Goal: Task Accomplishment & Management: Complete application form

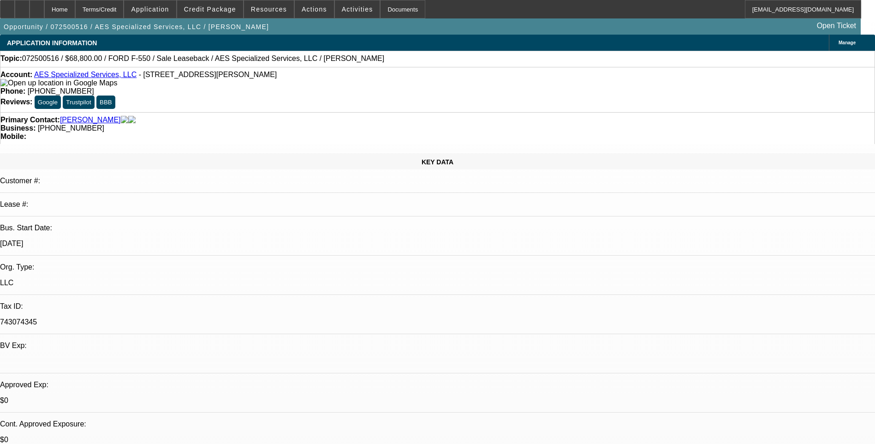
select select "0"
select select "6"
select select "0.2"
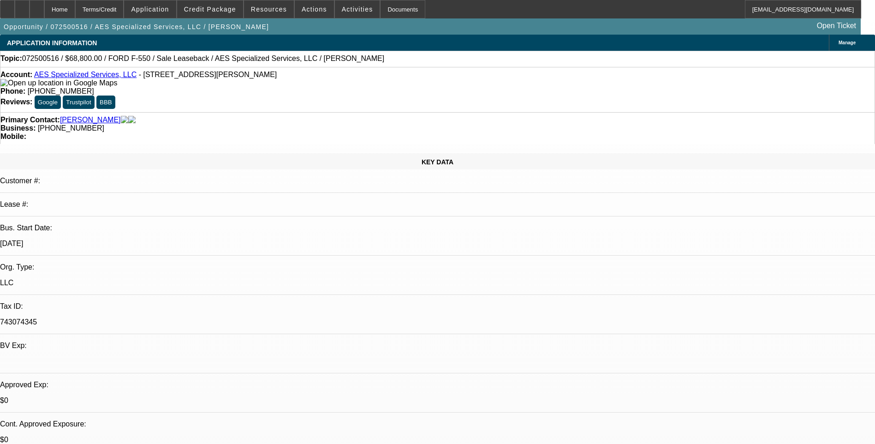
select select "0"
select select "6"
select select "0.2"
select select "0"
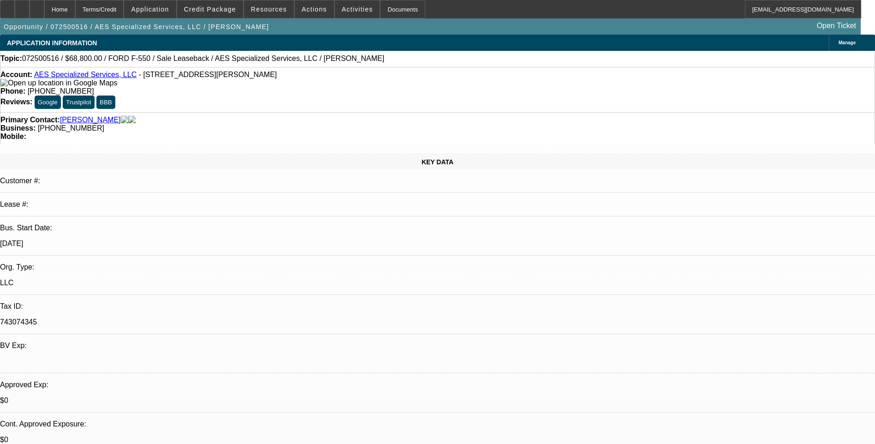
select select "0"
select select "6"
select select "0.1"
select select "0"
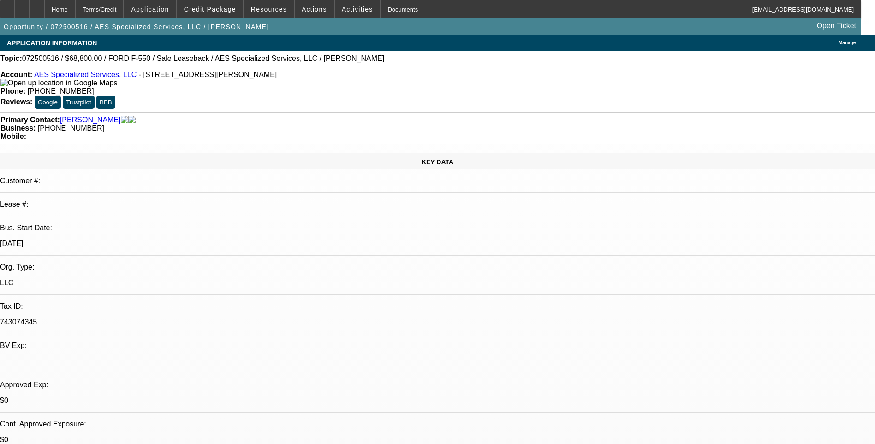
select select "6"
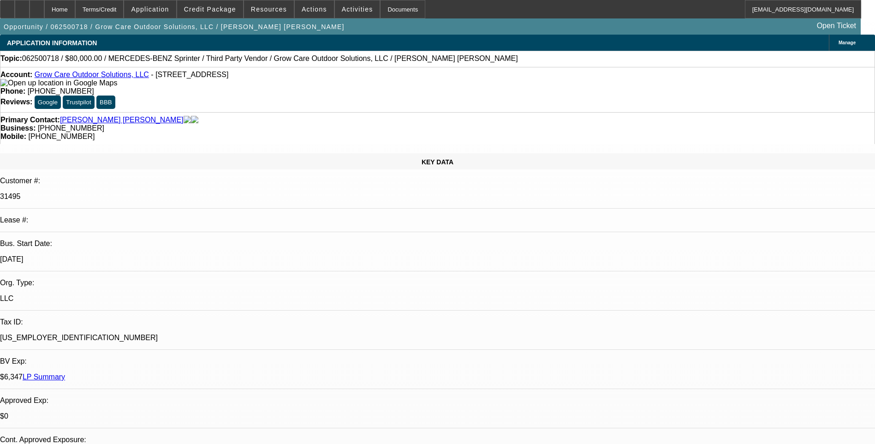
select select "0"
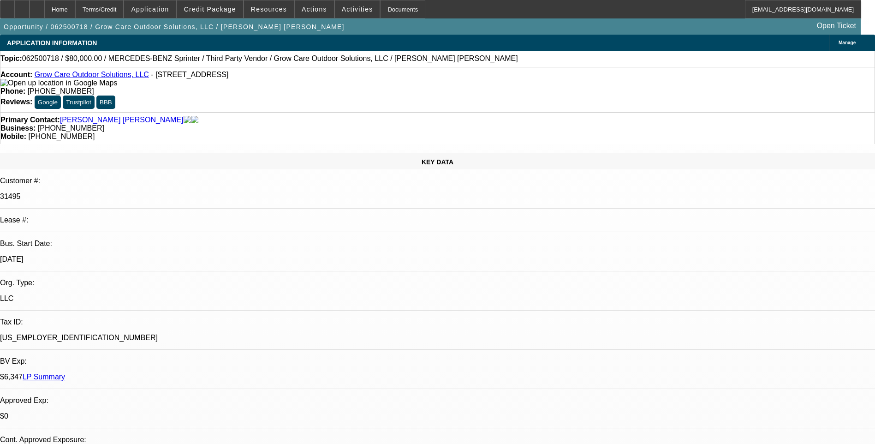
select select "0"
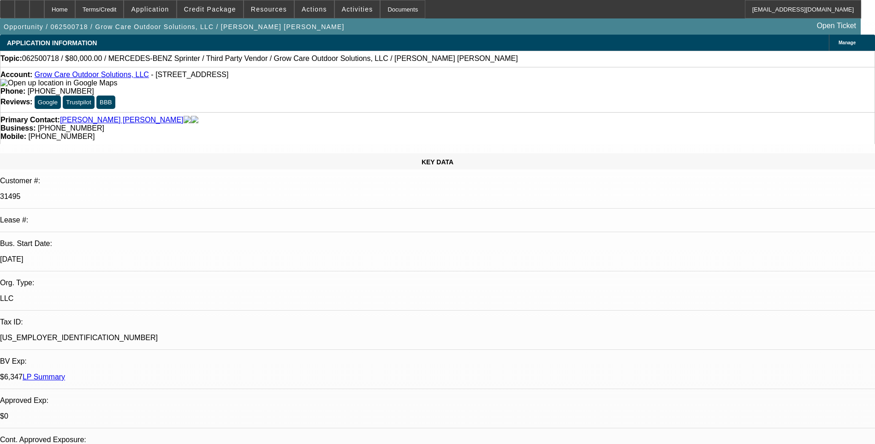
select select "0"
select select "1"
select select "6"
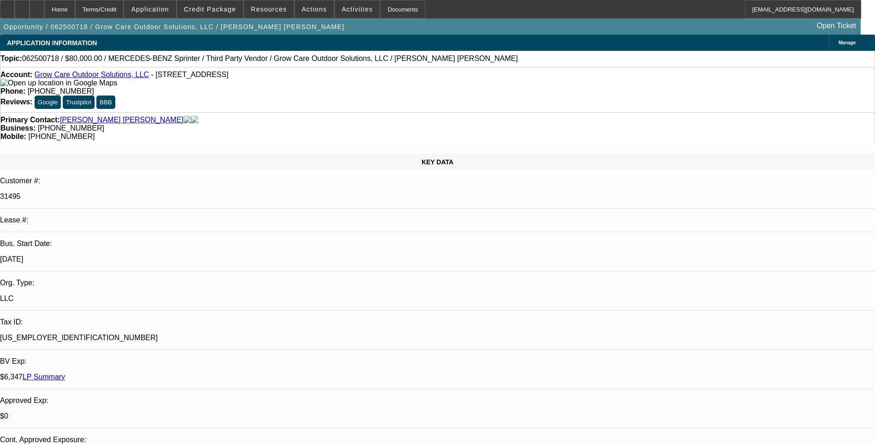
select select "1"
select select "6"
select select "1"
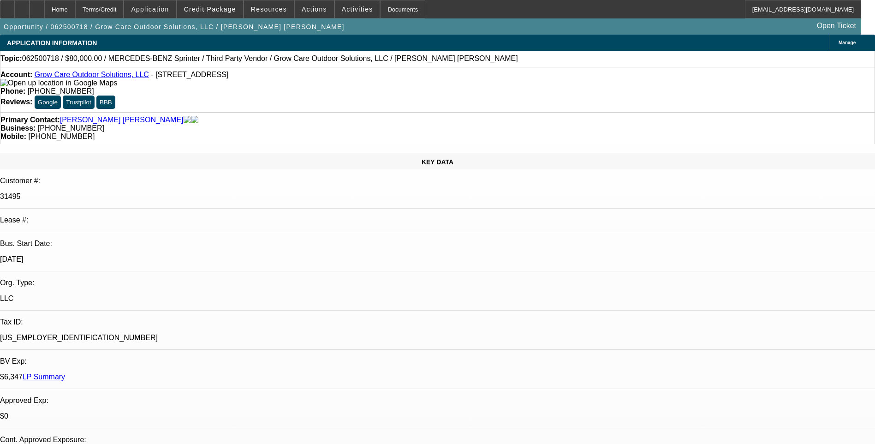
select select "6"
select select "1"
select select "6"
click at [124, 12] on div "Terms/Credit" at bounding box center [99, 9] width 49 height 18
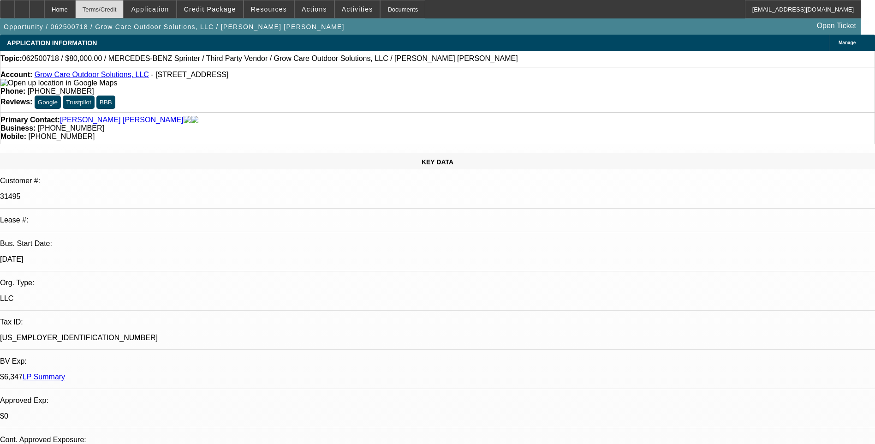
scroll to position [1646, 0]
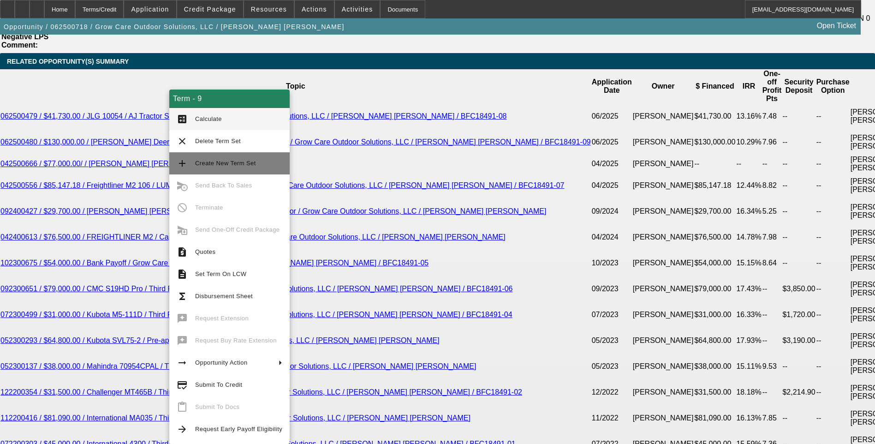
click at [227, 168] on span "Create New Term Set" at bounding box center [238, 163] width 87 height 11
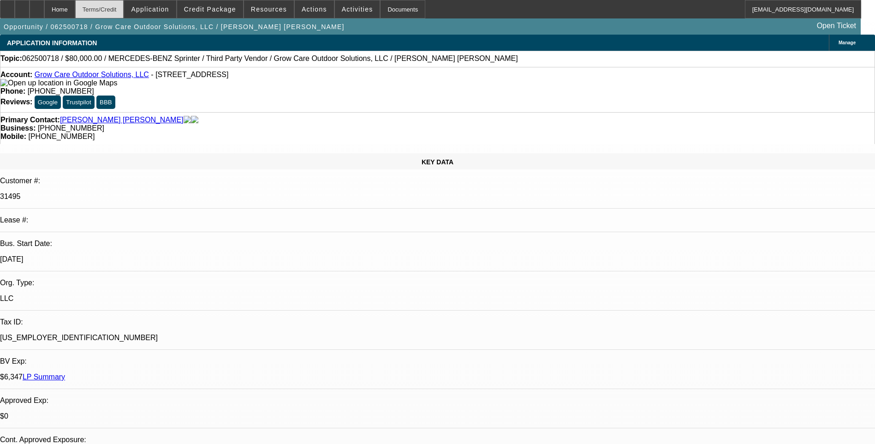
select select "0"
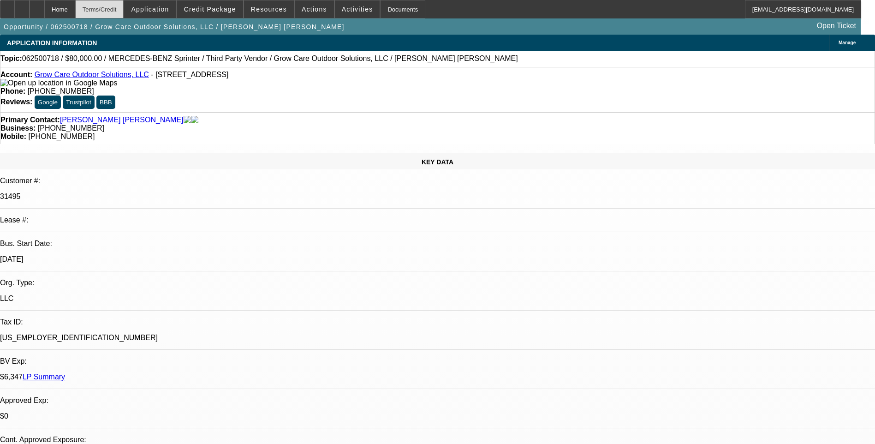
select select "0"
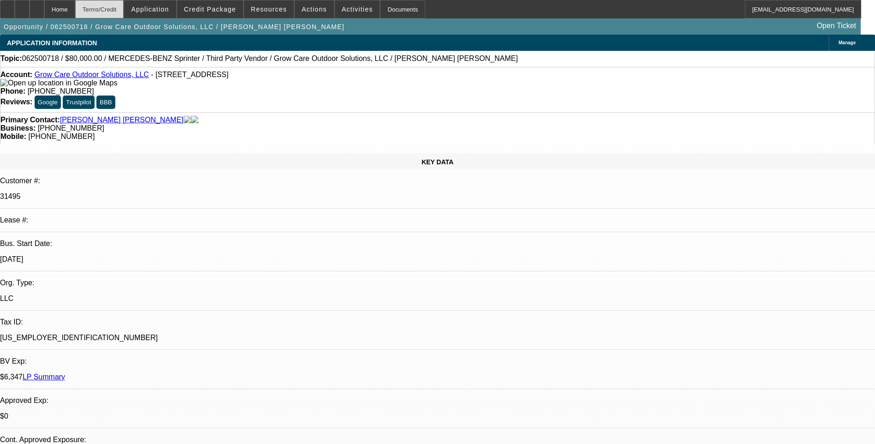
select select "0"
select select "1"
select select "6"
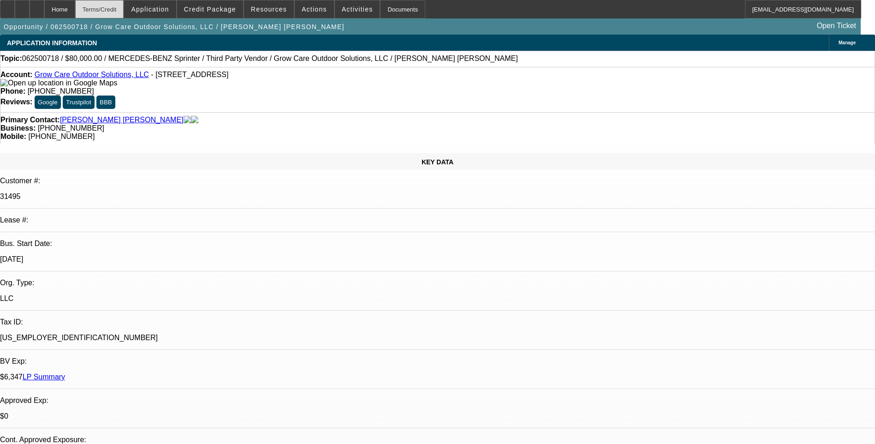
select select "1"
select select "6"
select select "1"
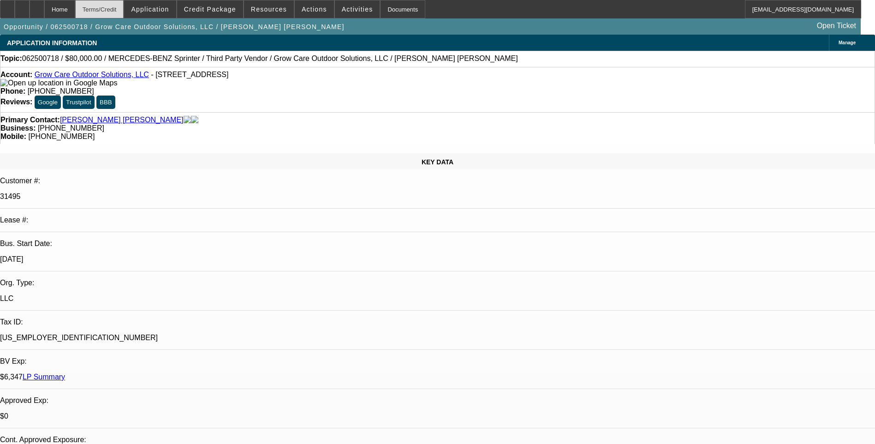
select select "6"
select select "1"
select select "6"
click at [124, 10] on div "Terms/Credit" at bounding box center [99, 9] width 49 height 18
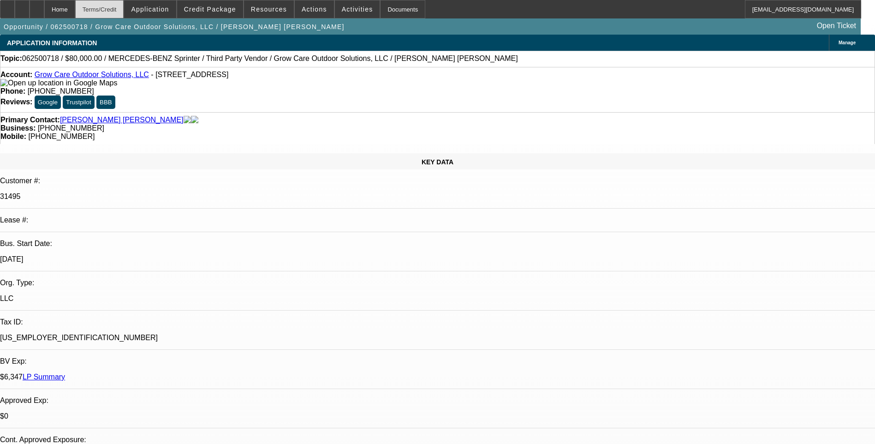
scroll to position [1646, 0]
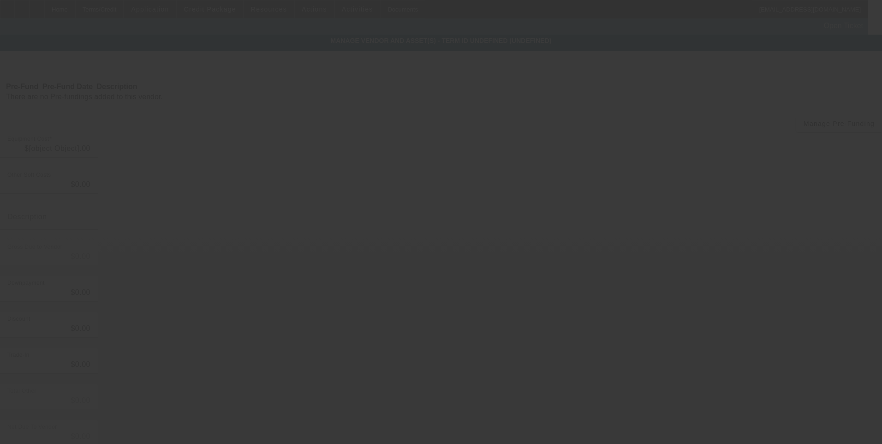
type input "$80,000.00"
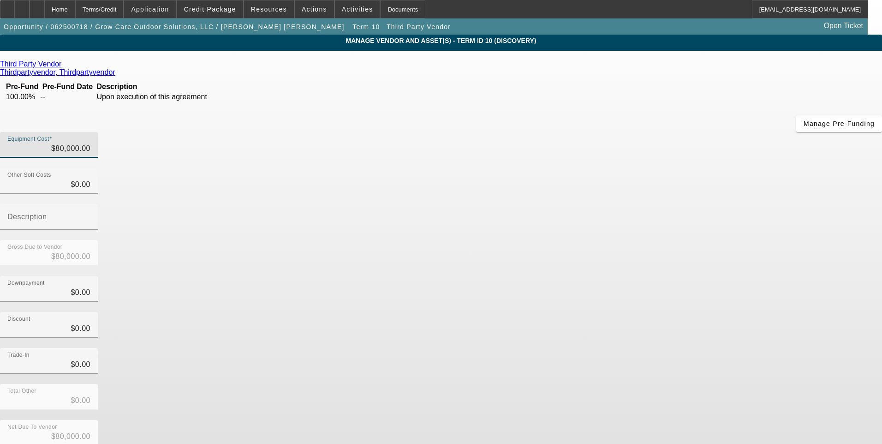
type input "80000"
click at [90, 143] on input "80000" at bounding box center [48, 148] width 83 height 11
type input "$0.00"
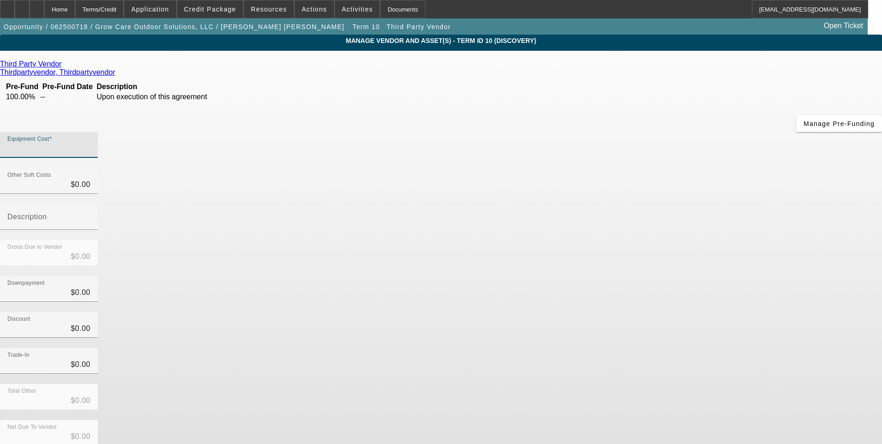
type input "8"
type input "$8.00"
type input "89"
type input "$89.00"
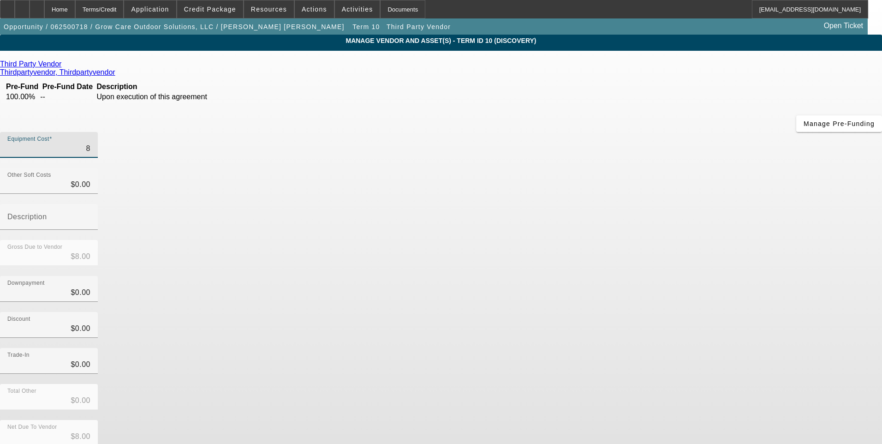
type input "$89.00"
type input "899"
type input "$899.00"
type input "8990"
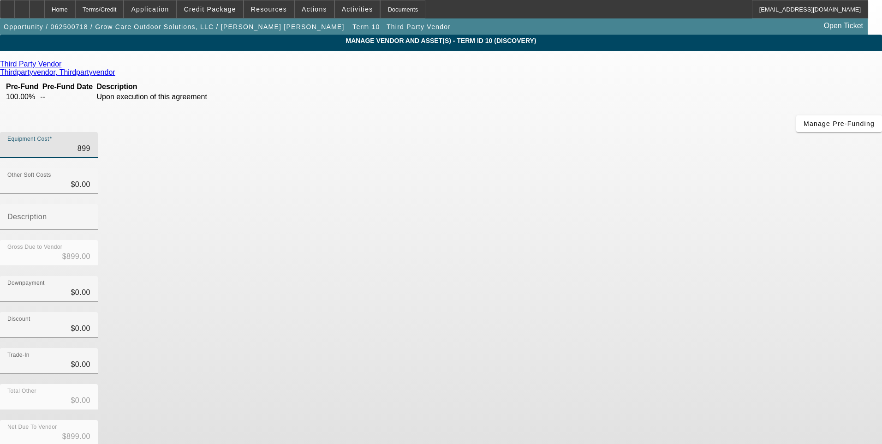
type input "$8,990.00"
type input "89900"
type input "$89,900.00"
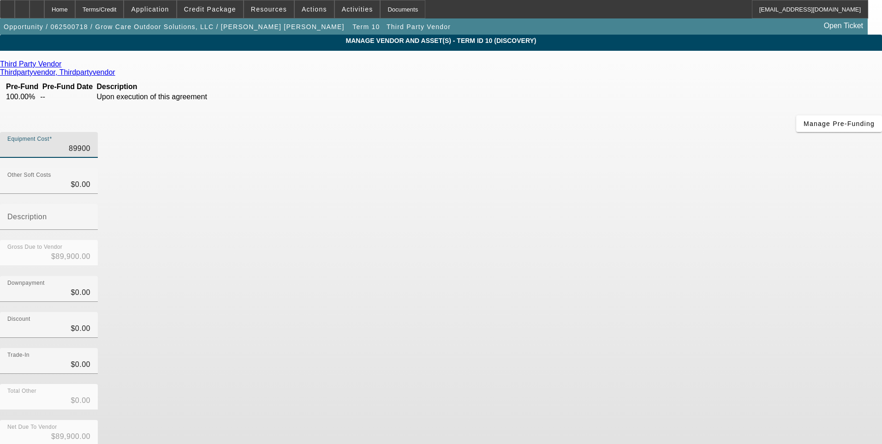
type input "$89,900.00"
click at [636, 312] on div "Discount $0.00" at bounding box center [441, 330] width 882 height 36
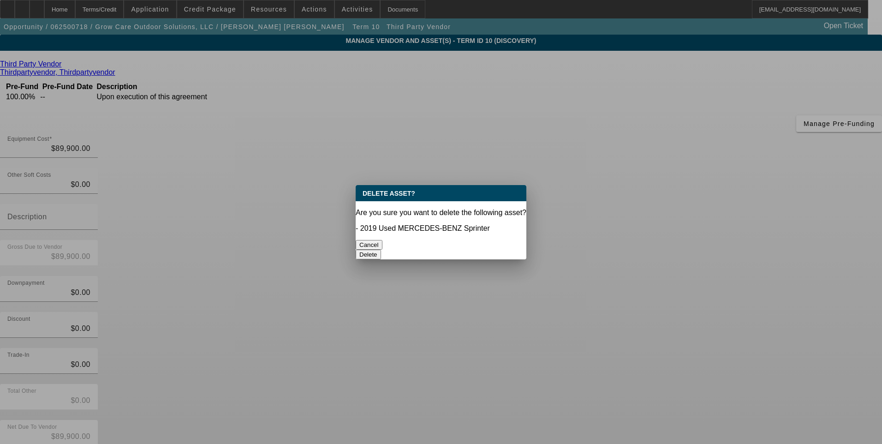
click at [381, 250] on button "Delete" at bounding box center [368, 255] width 25 height 10
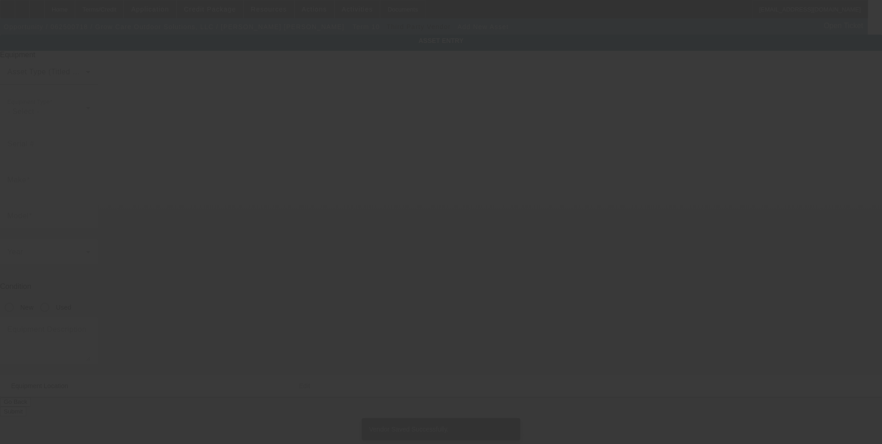
type input "[STREET_ADDRESS]"
type input "Ste 110"
type input "[GEOGRAPHIC_DATA][PERSON_NAME]"
type input "33903"
type input "[PERSON_NAME]"
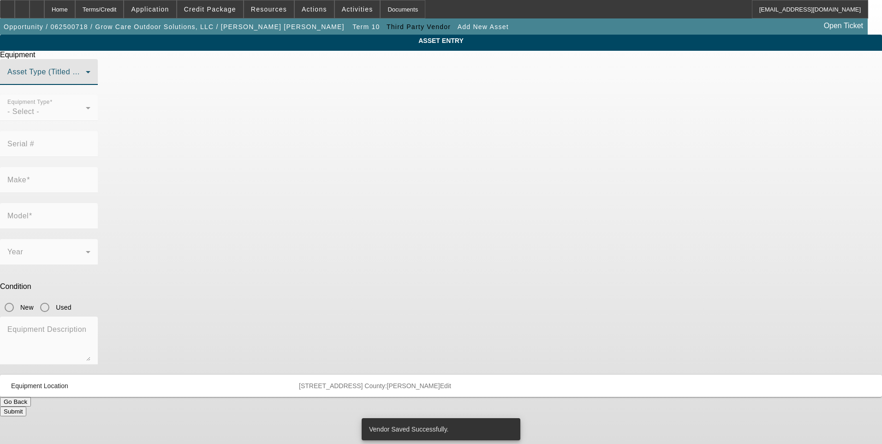
click at [86, 81] on span at bounding box center [46, 75] width 78 height 11
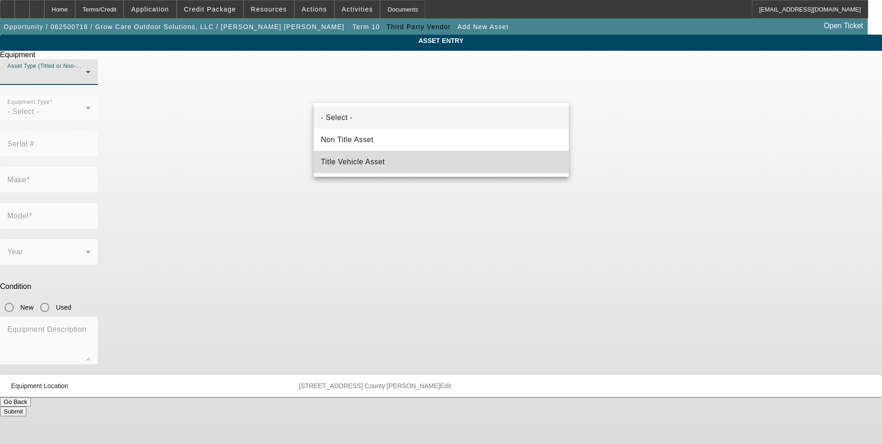
click at [383, 159] on span "Title Vehicle Asset" at bounding box center [353, 161] width 64 height 11
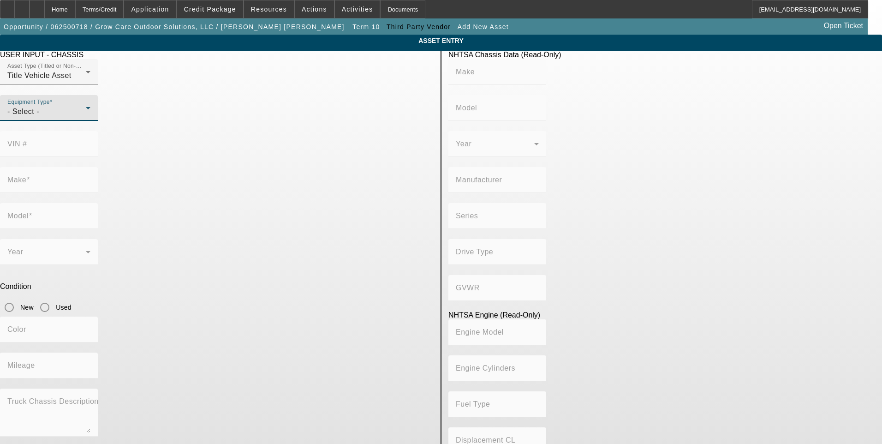
click at [86, 117] on div "- Select -" at bounding box center [46, 111] width 78 height 11
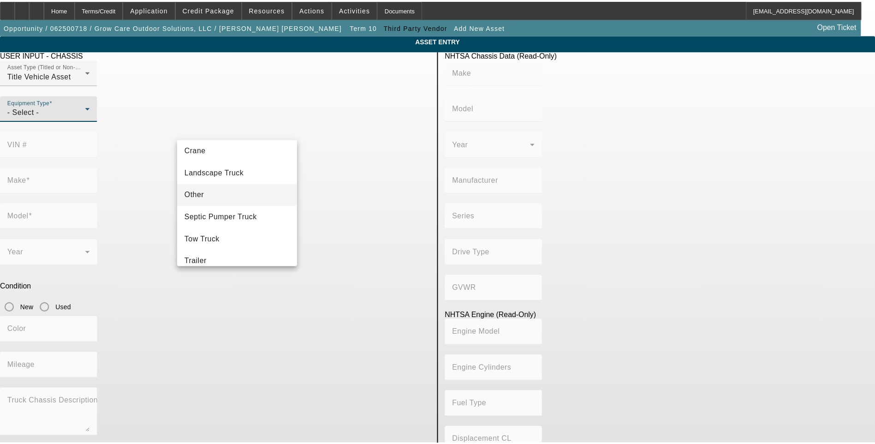
scroll to position [102, 0]
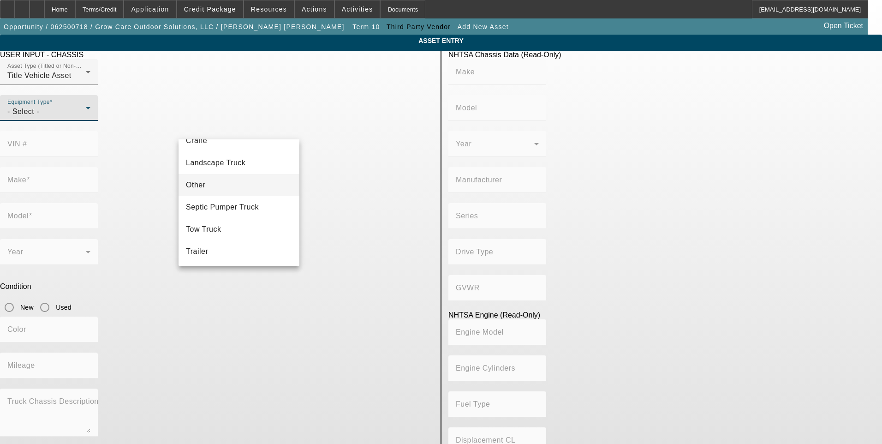
click at [211, 185] on mat-option "Other" at bounding box center [239, 185] width 121 height 22
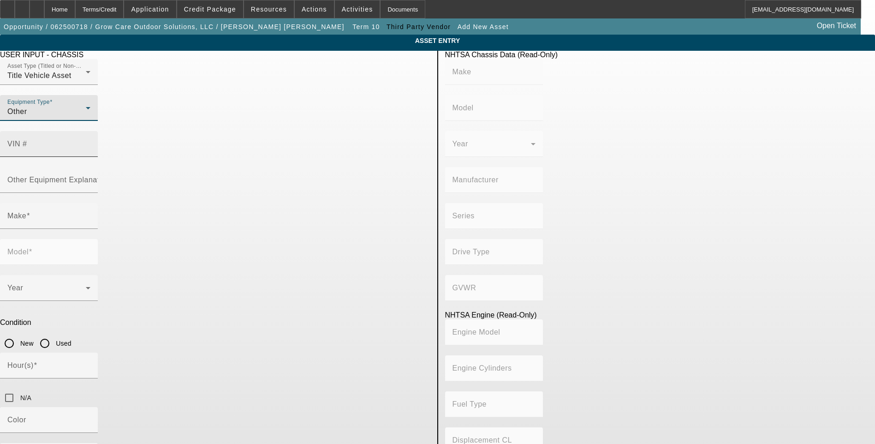
click at [90, 142] on input "VIN #" at bounding box center [48, 147] width 83 height 11
click at [27, 140] on mat-label "VIN #" at bounding box center [17, 144] width 20 height 8
click at [90, 142] on input "VIN #" at bounding box center [48, 147] width 83 height 11
paste input "[US_VEHICLE_IDENTIFICATION_NUMBER]"
type input "[US_VEHICLE_IDENTIFICATION_NUMBER]"
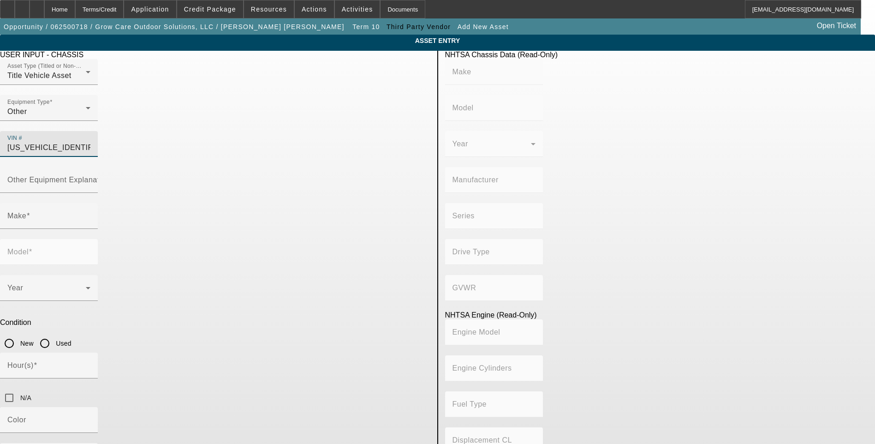
type input "MERCEDES-BENZ"
type input "Metris"
type input "MERCEDES-BENZ, AG"
type input "447 (VS20)"
type input "4x2"
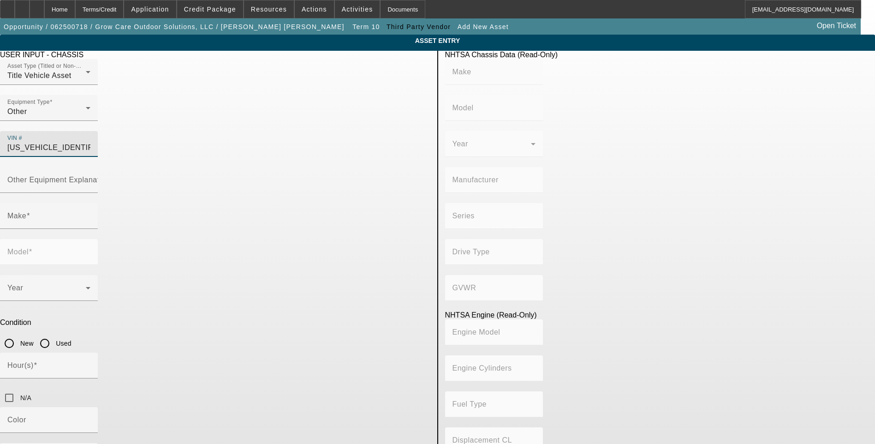
type input "Class 2E: 6,001 - 7,000 lb (2,722 - 3,175 kg)"
type input "M274"
type input "Gasoline"
type input "122.0474881894"
type input "2"
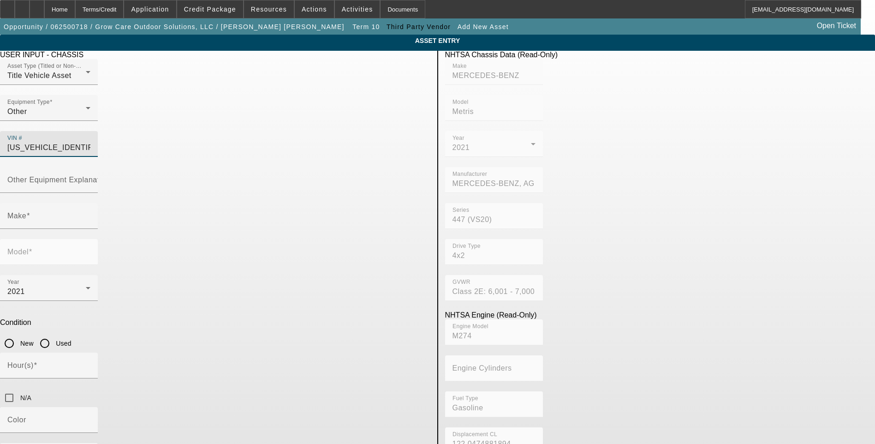
type input "MERCEDES-BENZ"
type input "Metris"
type input "[US_VEHICLE_IDENTIFICATION_NUMBER]"
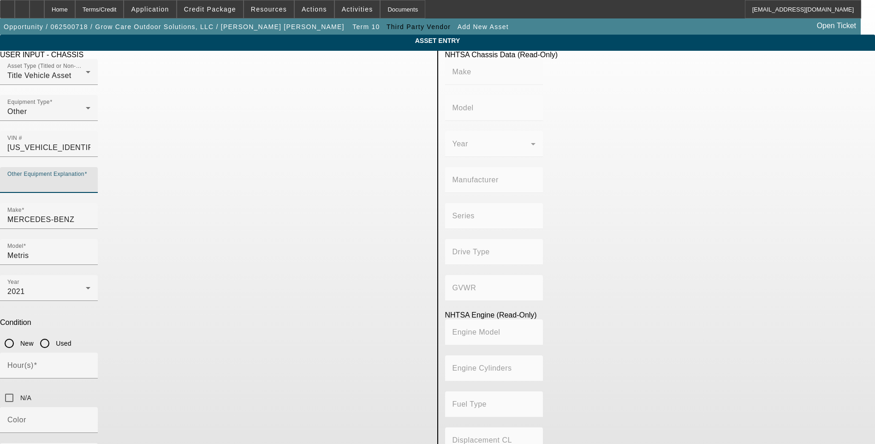
click at [90, 178] on input "Other Equipment Explanation" at bounding box center [48, 183] width 83 height 11
type input "MERCEDES-BENZ"
type input "Metris"
type input "MERCEDES-BENZ, AG"
type input "447 (VS20)"
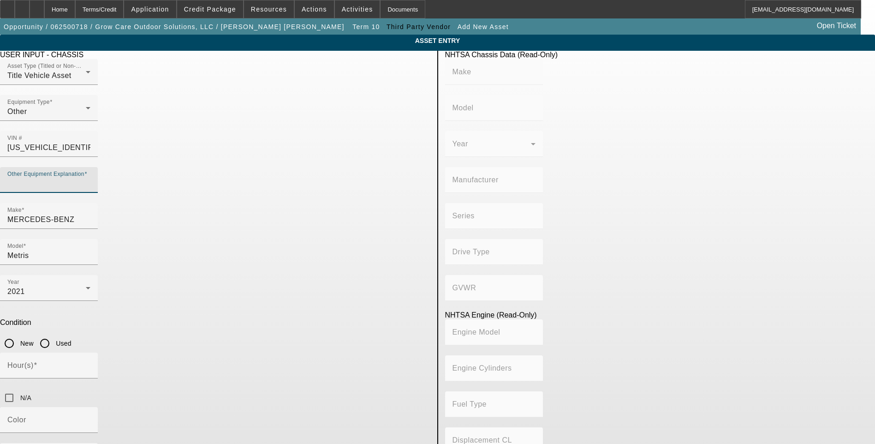
type input "4x2"
type input "Class 2E: 6,001 - 7,000 lb (2,722 - 3,175 kg)"
type input "M274"
type input "Gasoline"
type input "122.0474881894"
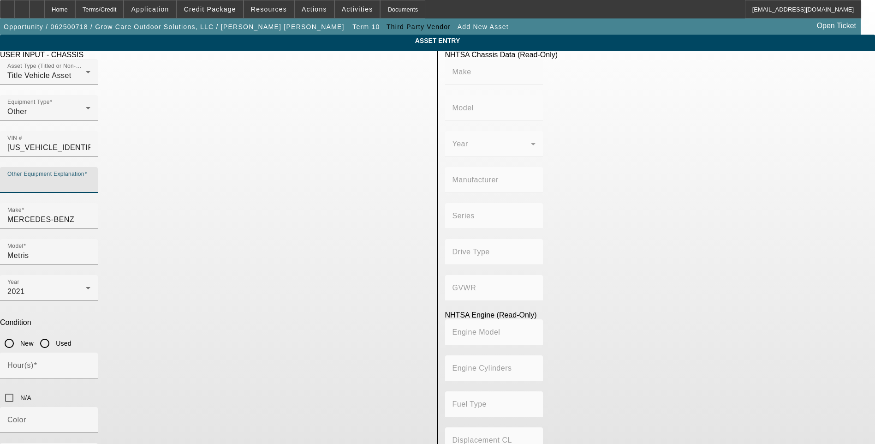
type input "2"
type input "Sprinter Van"
click at [123, 168] on app-asset-collateral-manage "ASSET ENTRY USER INPUT - CHASSIS Asset Type (Titled or Non-Titled) Title Vehicl…" at bounding box center [437, 311] width 875 height 553
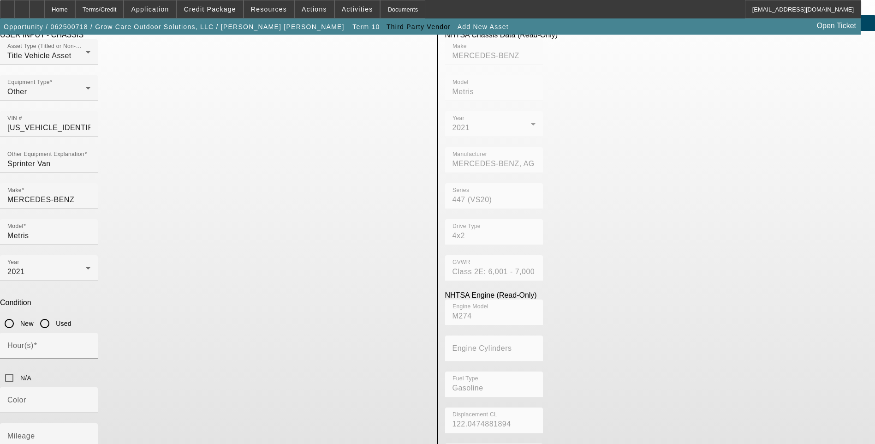
scroll to position [30, 0]
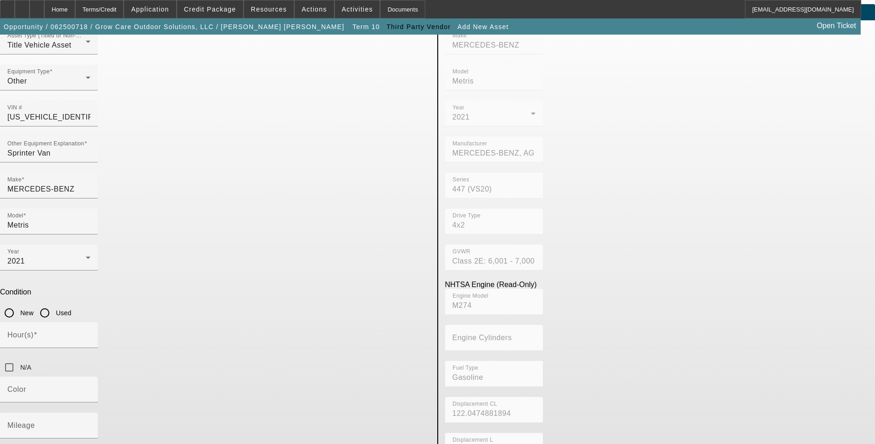
click at [54, 304] on input "Used" at bounding box center [45, 313] width 18 height 18
radio input "true"
click at [18, 358] on input "N/A" at bounding box center [9, 367] width 18 height 18
checkbox input "true"
click at [90, 423] on input "Mileage" at bounding box center [48, 428] width 83 height 11
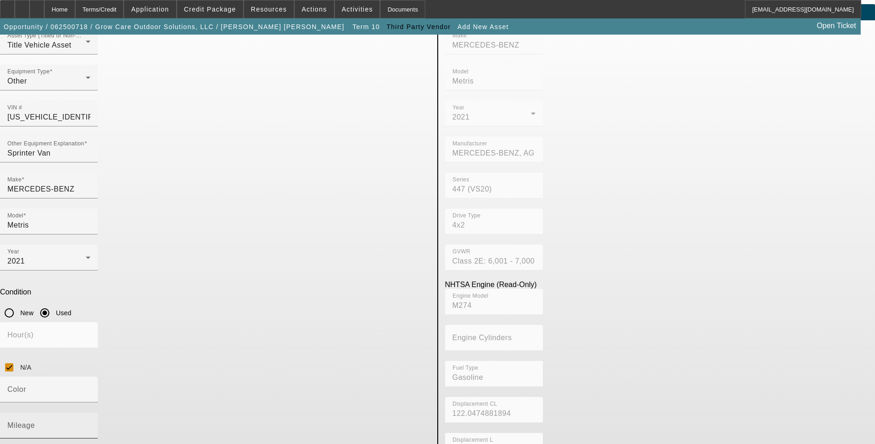
click at [90, 423] on input "Mileage" at bounding box center [48, 428] width 83 height 11
type input "1700"
click at [104, 304] on app-asset-collateral-manage "ASSET ENTRY USER INPUT - CHASSIS Asset Type (Titled or Non-Titled) Title Vehicl…" at bounding box center [437, 280] width 875 height 553
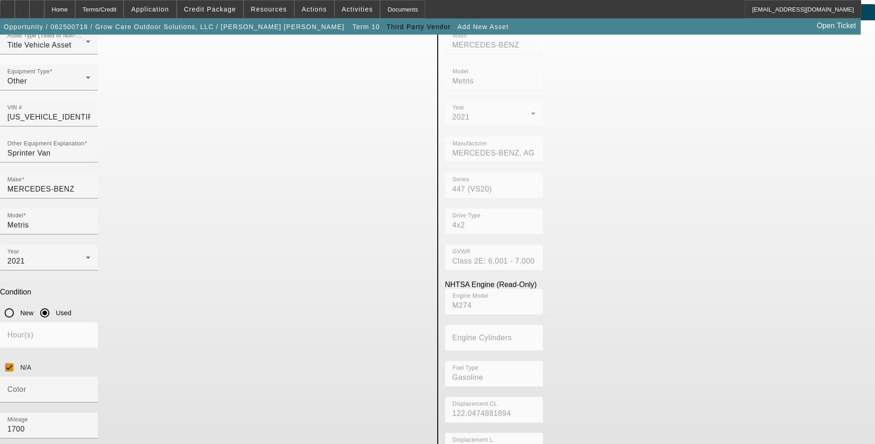
type textarea "Custom Sprinter Van Mobile Office"
click at [28, 183] on app-asset-collateral-manage "ASSET ENTRY USER INPUT - CHASSIS Asset Type (Titled or Non-Titled) Title Vehicl…" at bounding box center [437, 280] width 875 height 553
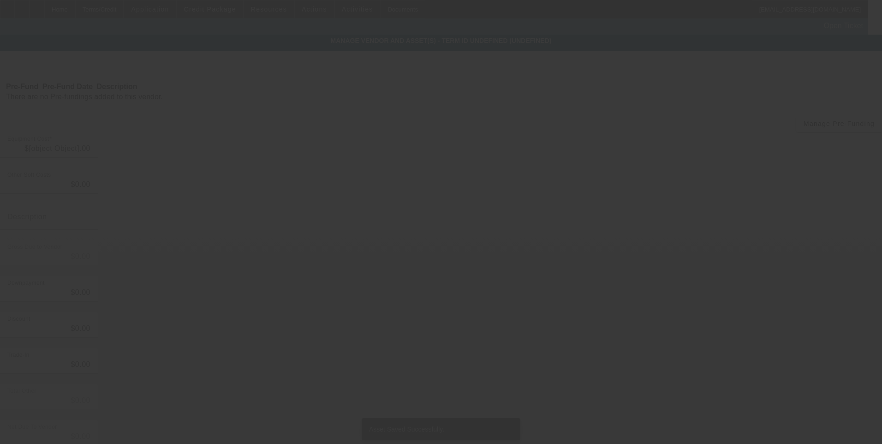
type input "$89,900.00"
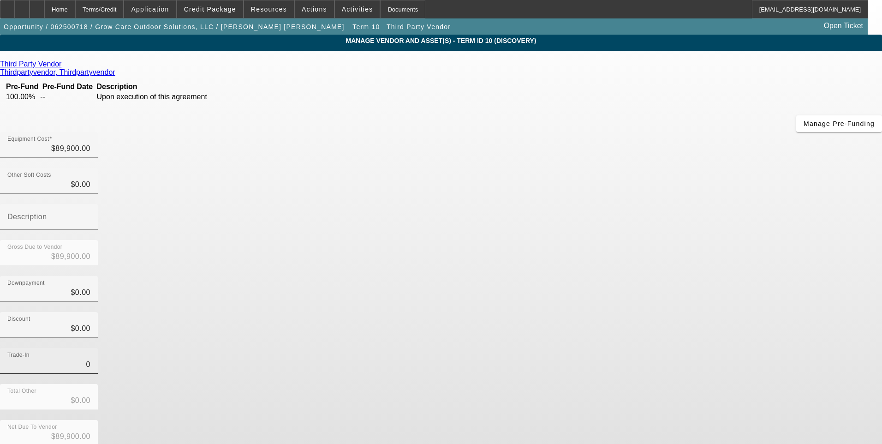
drag, startPoint x: 542, startPoint y: 259, endPoint x: 557, endPoint y: 260, distance: 15.7
click at [90, 359] on input "0" at bounding box center [48, 364] width 83 height 11
type input "$0.00"
drag, startPoint x: 590, startPoint y: 269, endPoint x: 597, endPoint y: 276, distance: 9.8
click at [594, 348] on div "Trade-In $0.00" at bounding box center [441, 366] width 882 height 36
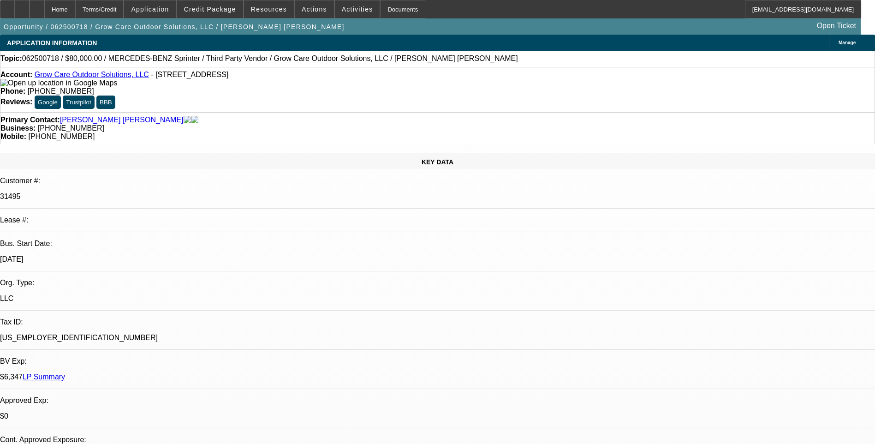
select select "0"
select select "6"
select select "0"
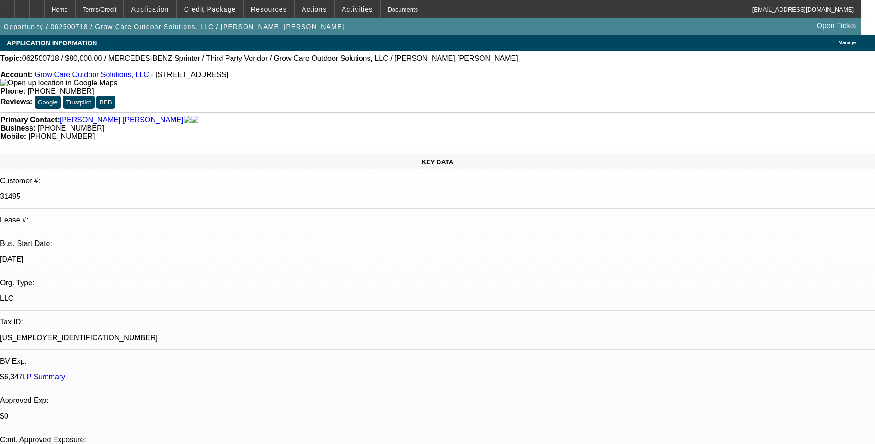
select select "0"
select select "6"
select select "0"
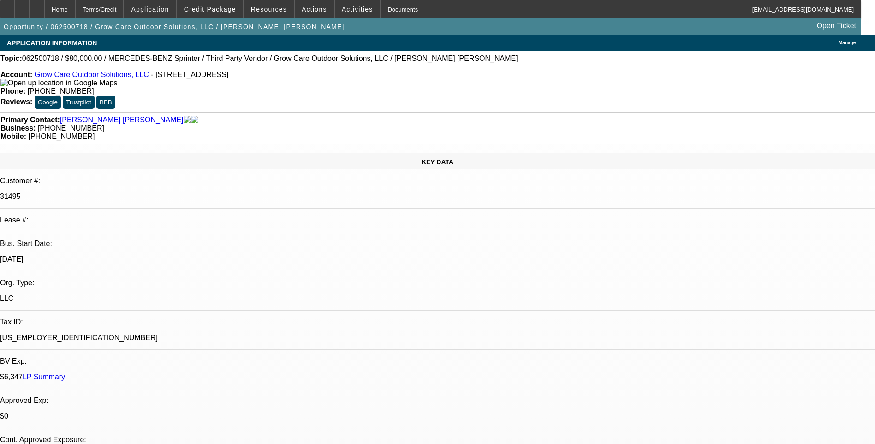
select select "0"
select select "6"
select select "0"
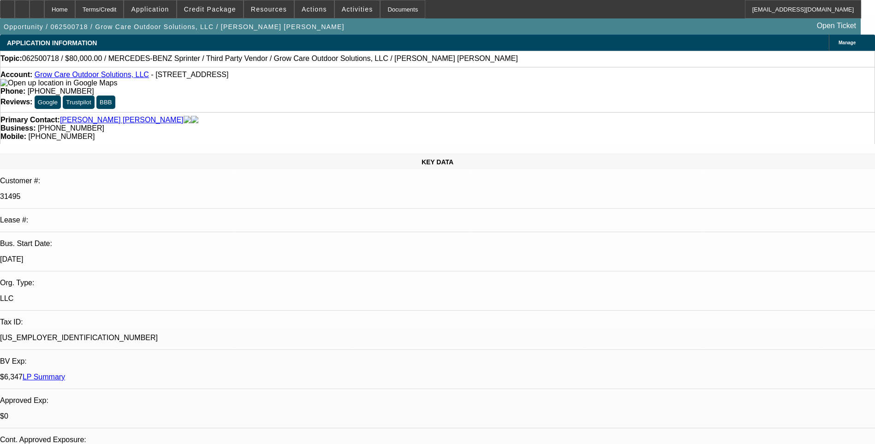
select select "6"
click at [122, 11] on div "Terms/Credit" at bounding box center [99, 9] width 49 height 18
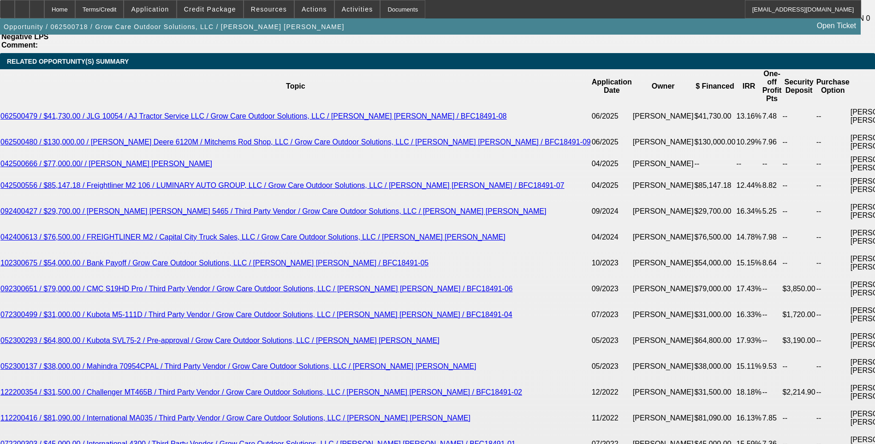
scroll to position [1692, 0]
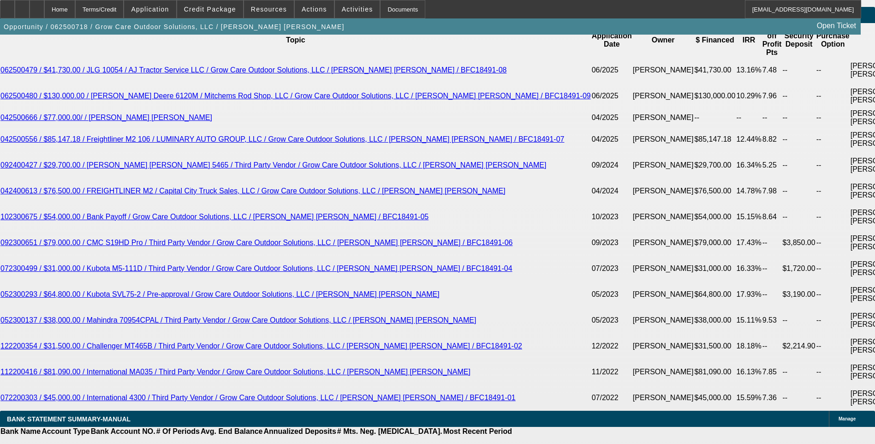
type input "2039"
type input "UNKNOWN"
type input "203"
type input "2040"
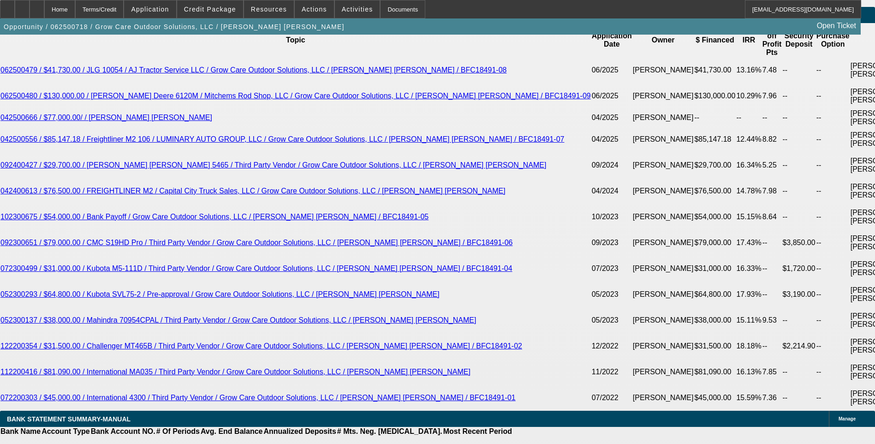
type input "12.9"
type input "$2,040.00"
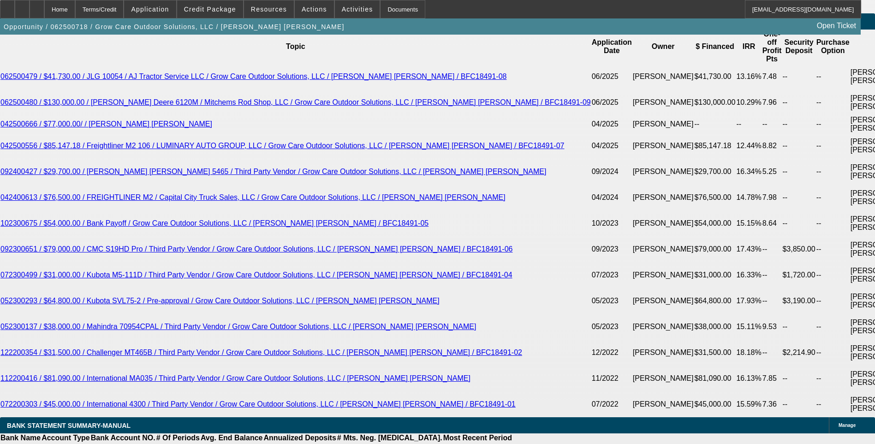
scroll to position [1646, 0]
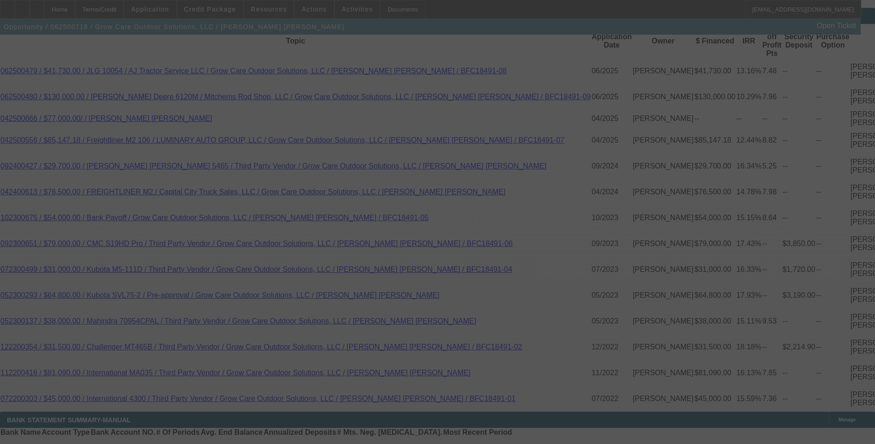
scroll to position [1692, 0]
select select "0"
select select "6"
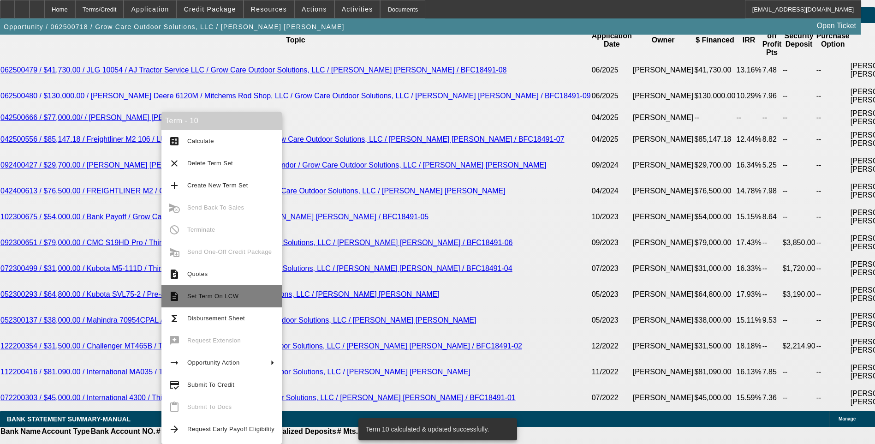
click at [217, 298] on span "Set Term On LCW" at bounding box center [212, 295] width 51 height 7
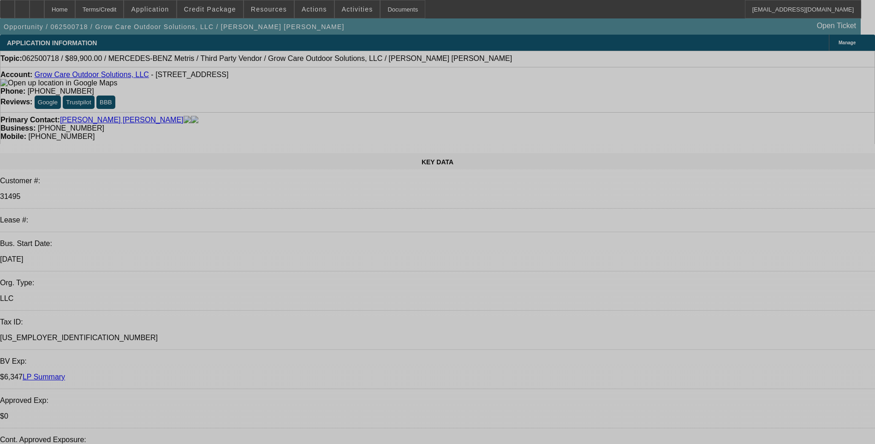
select select "0"
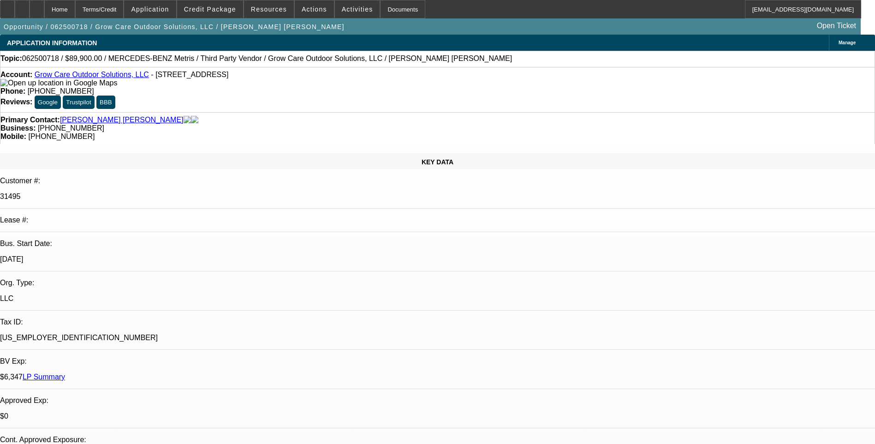
select select "0"
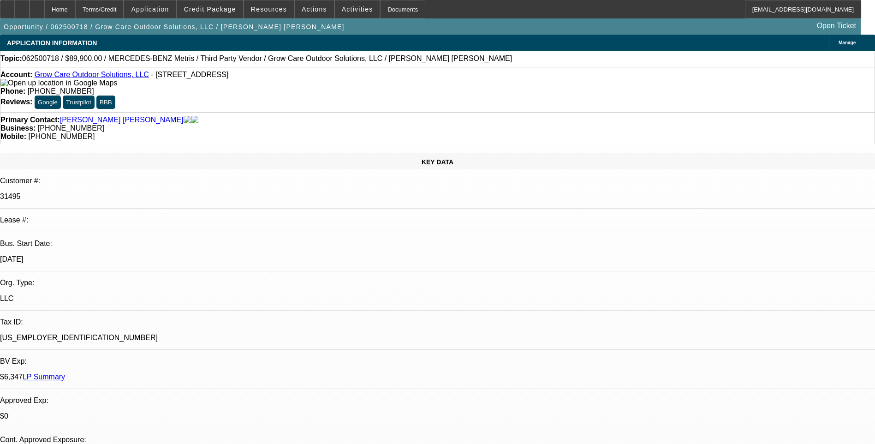
select select "0"
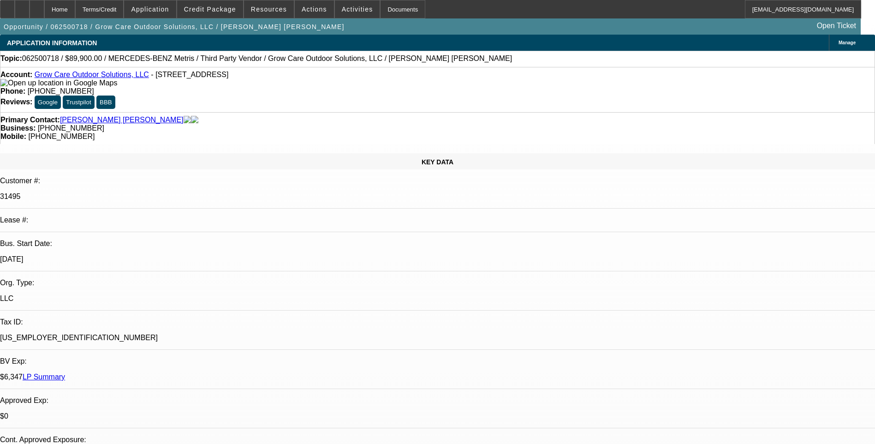
select select "1"
select select "6"
select select "1"
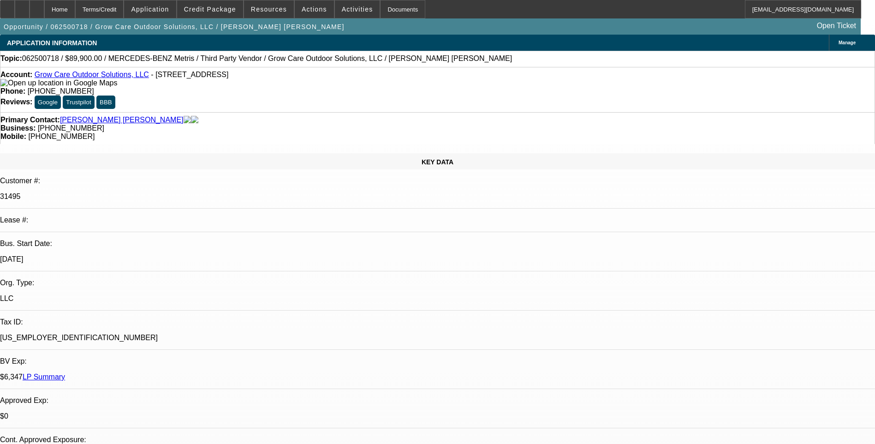
select select "6"
select select "1"
select select "6"
select select "1"
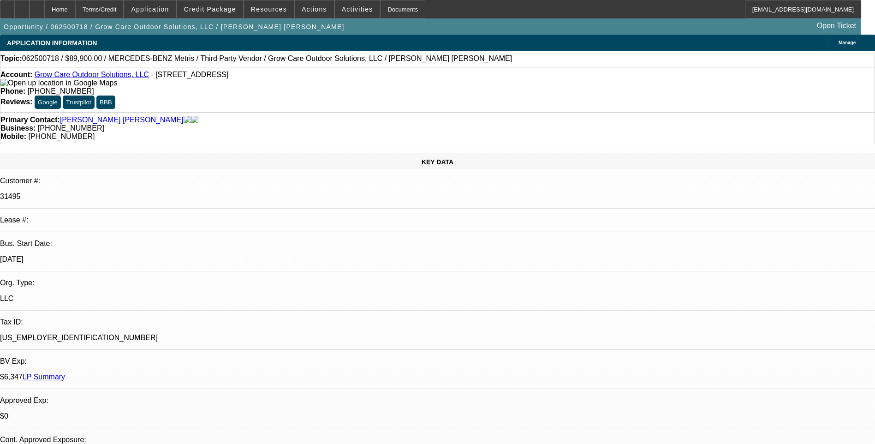
select select "1"
select select "6"
click at [227, 15] on span at bounding box center [210, 9] width 66 height 22
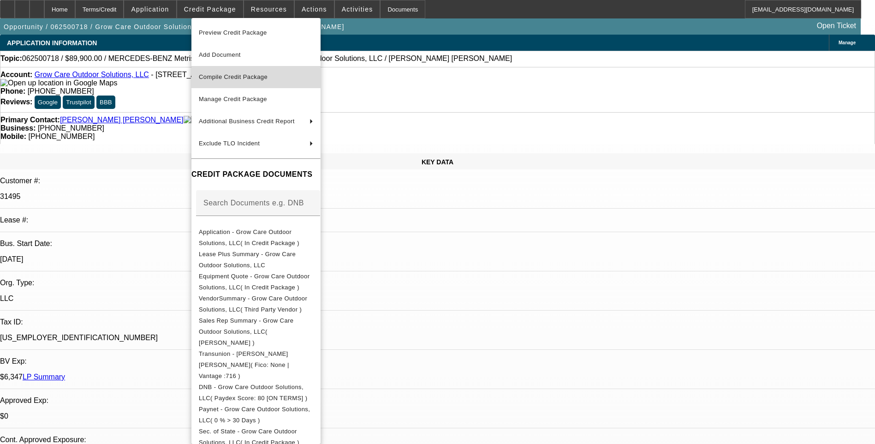
click at [257, 80] on span "Compile Credit Package" at bounding box center [233, 76] width 69 height 7
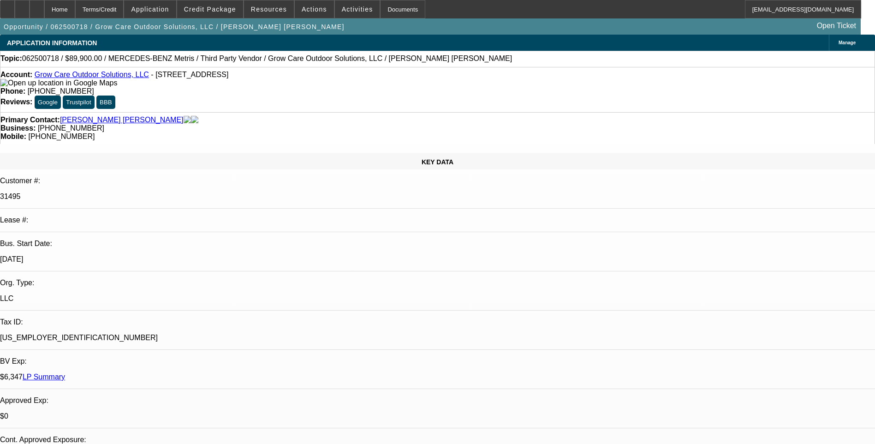
select select "0"
select select "6"
select select "0"
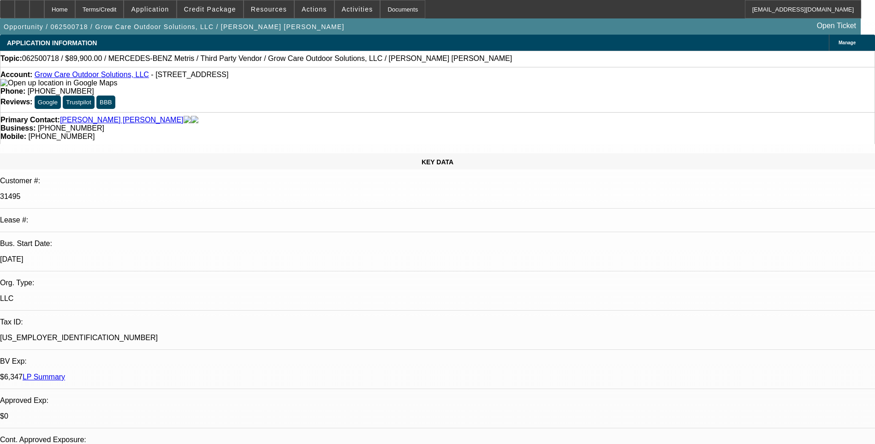
select select "0"
select select "6"
select select "0"
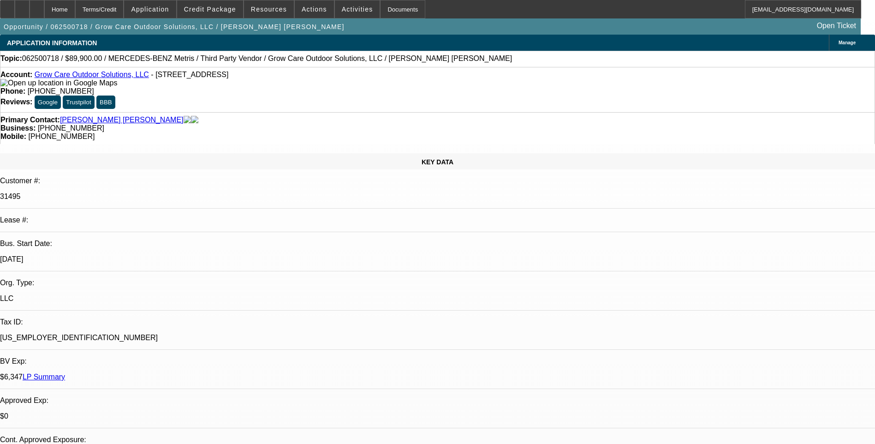
select select "0"
select select "6"
select select "0"
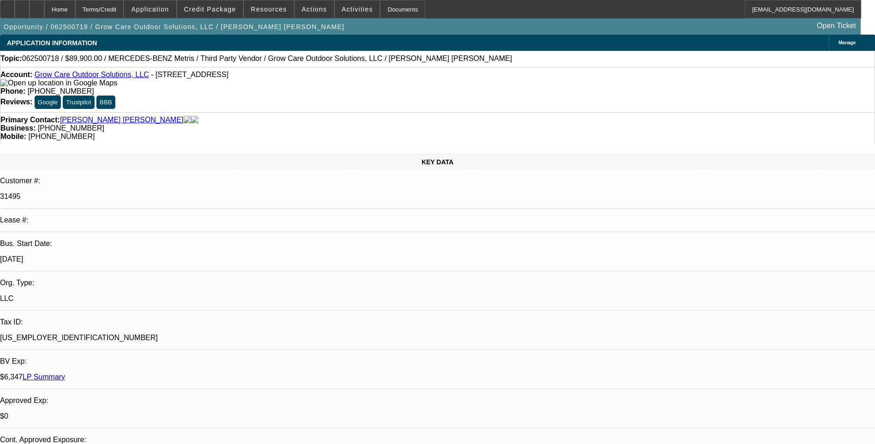
select select "6"
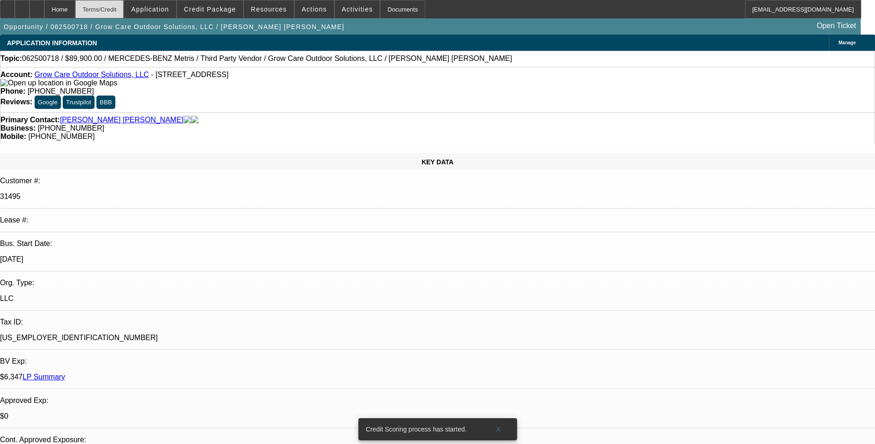
click at [117, 10] on div "Terms/Credit" at bounding box center [99, 9] width 49 height 18
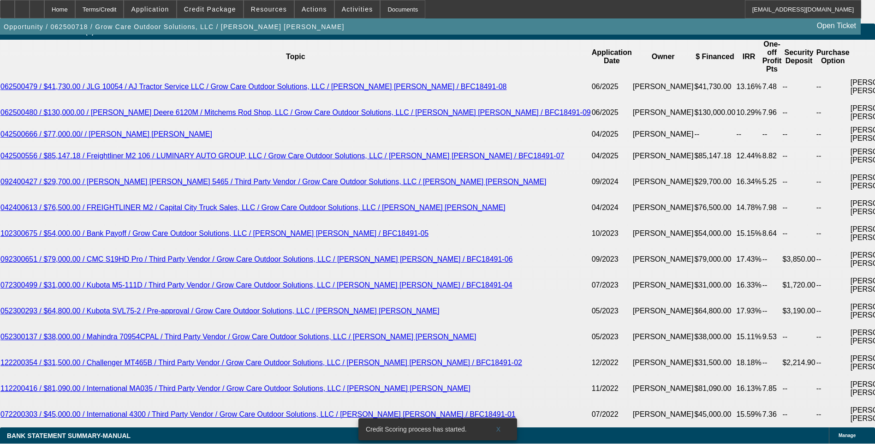
scroll to position [1695, 0]
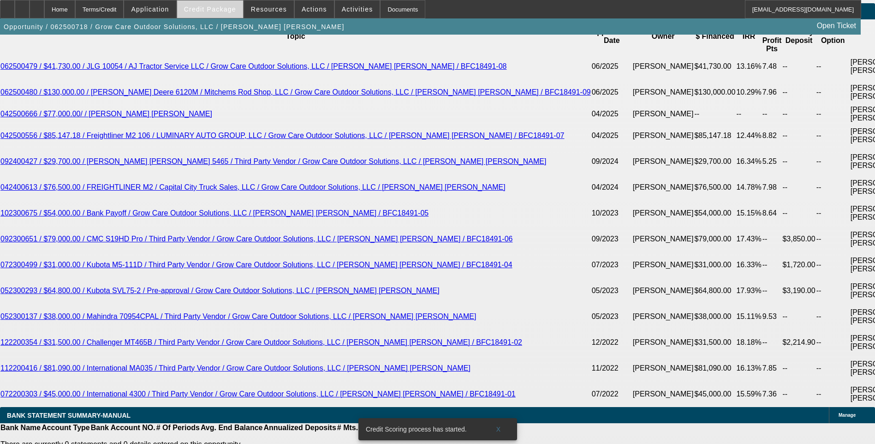
click at [227, 12] on span "Credit Package" at bounding box center [210, 9] width 52 height 7
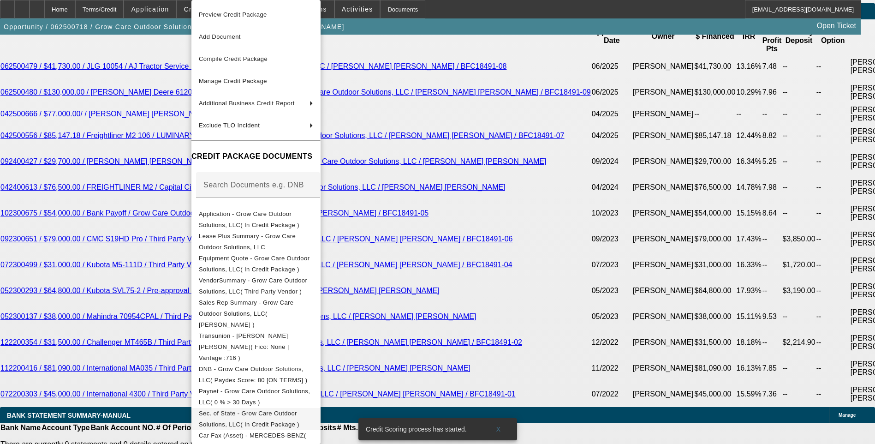
scroll to position [80, 0]
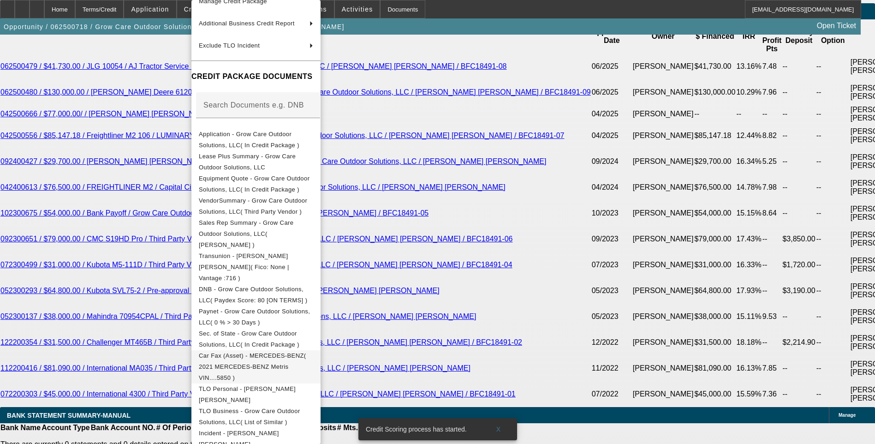
click at [303, 350] on span "Car Fax (Asset) - MERCEDES-BENZ( 2021 MERCEDES-BENZ Metris VIN....5850 )" at bounding box center [256, 366] width 114 height 33
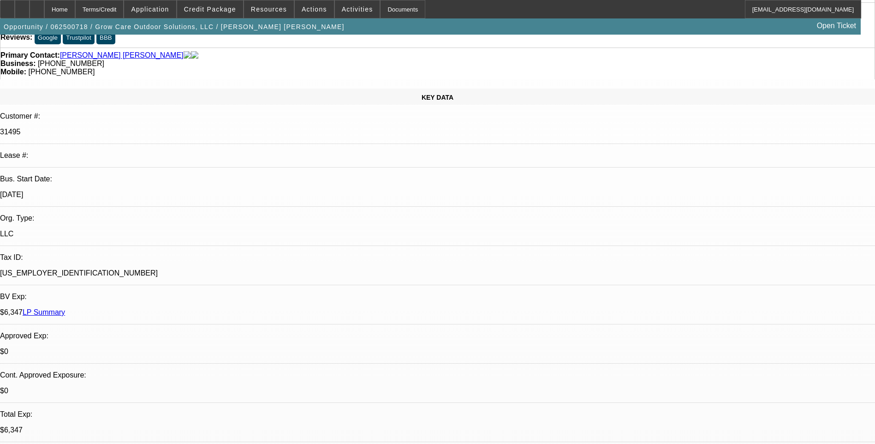
scroll to position [0, 0]
